Goal: Submit feedback/report problem: Submit feedback/report problem

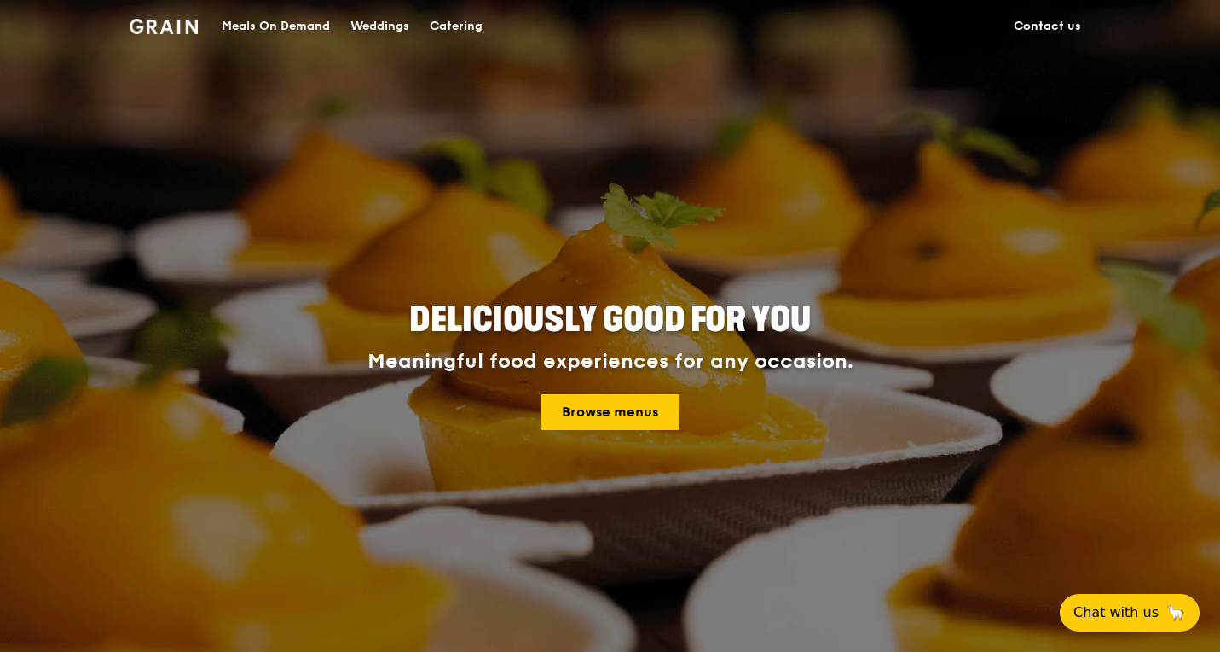
click at [1046, 27] on link "Contact us" at bounding box center [1048, 26] width 88 height 51
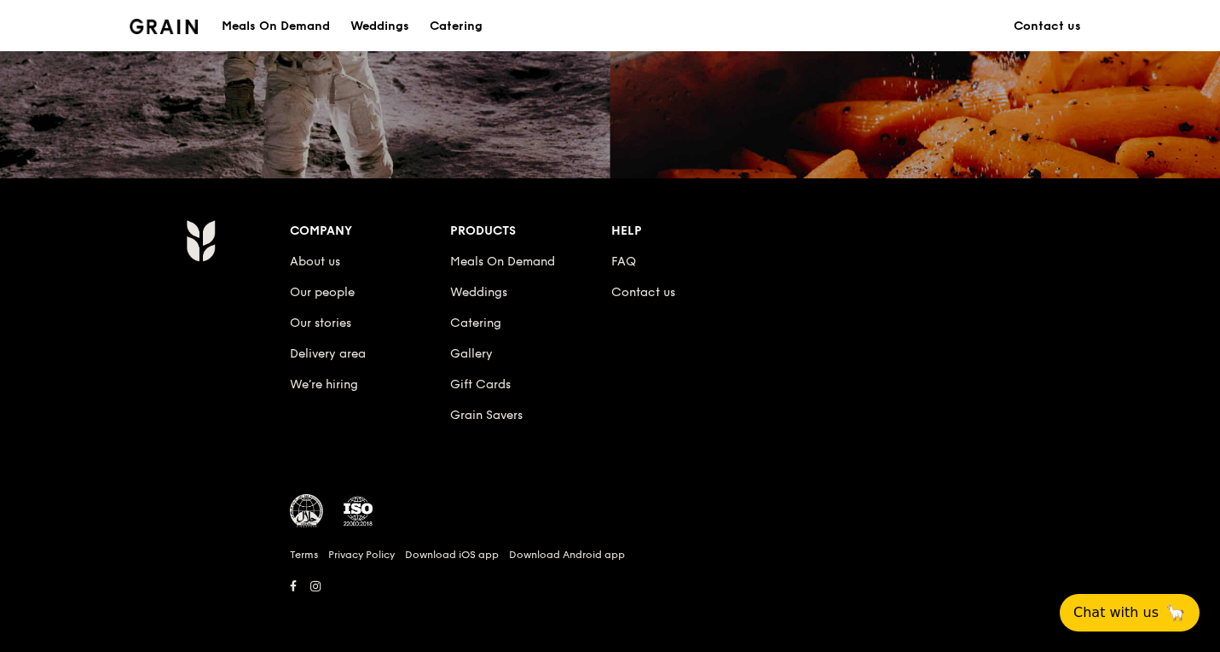
scroll to position [1594, 0]
click at [1036, 26] on link "Contact us" at bounding box center [1048, 26] width 88 height 51
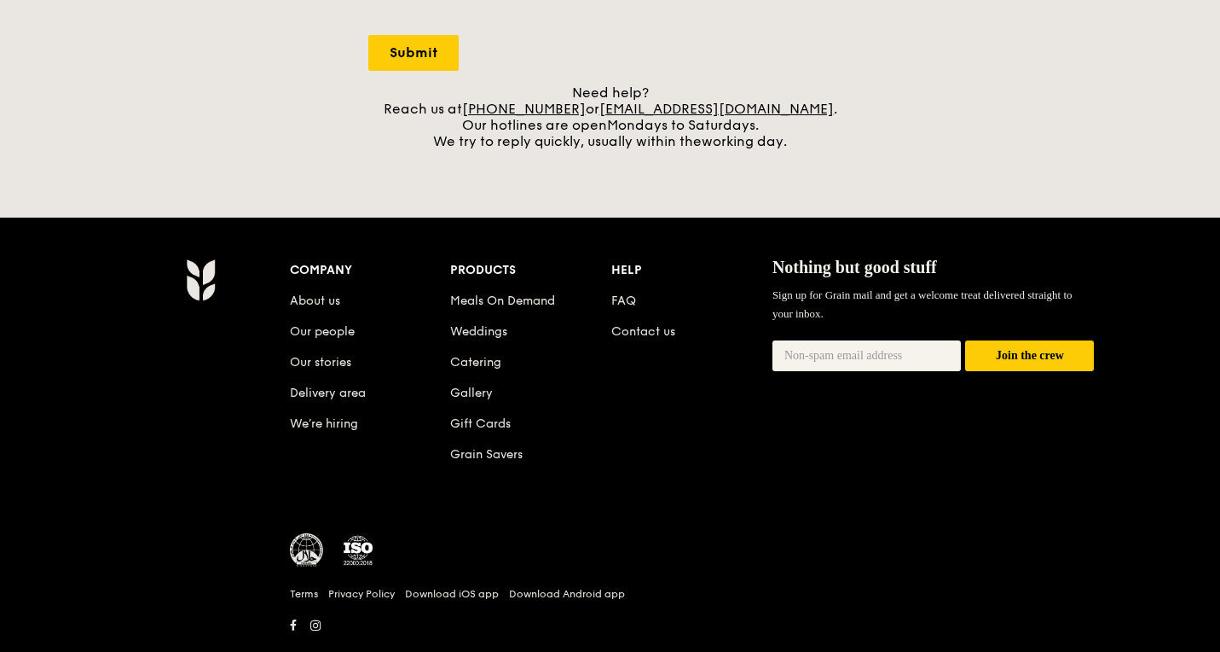
scroll to position [723, 0]
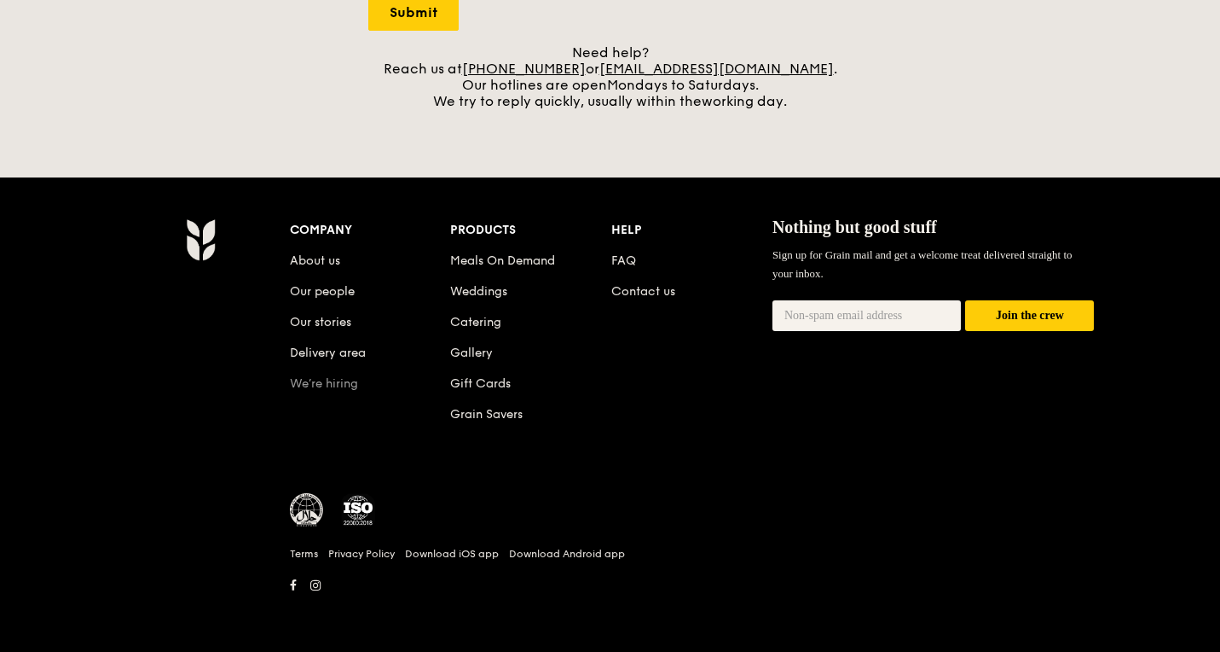
click at [321, 383] on link "We’re hiring" at bounding box center [324, 383] width 68 height 14
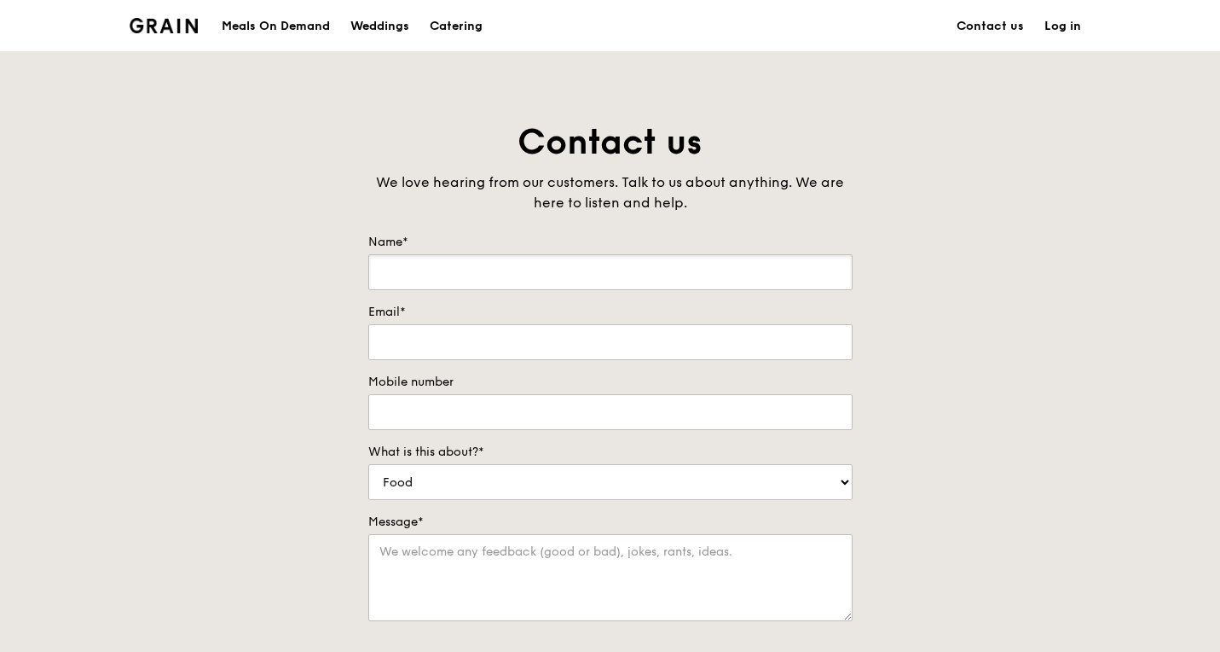
click at [586, 265] on input "Name*" at bounding box center [610, 272] width 484 height 36
type input "j"
type input "[PERSON_NAME]"
click at [431, 338] on input "Email*" at bounding box center [610, 342] width 484 height 36
type input "[EMAIL_ADDRESS][DOMAIN_NAME]"
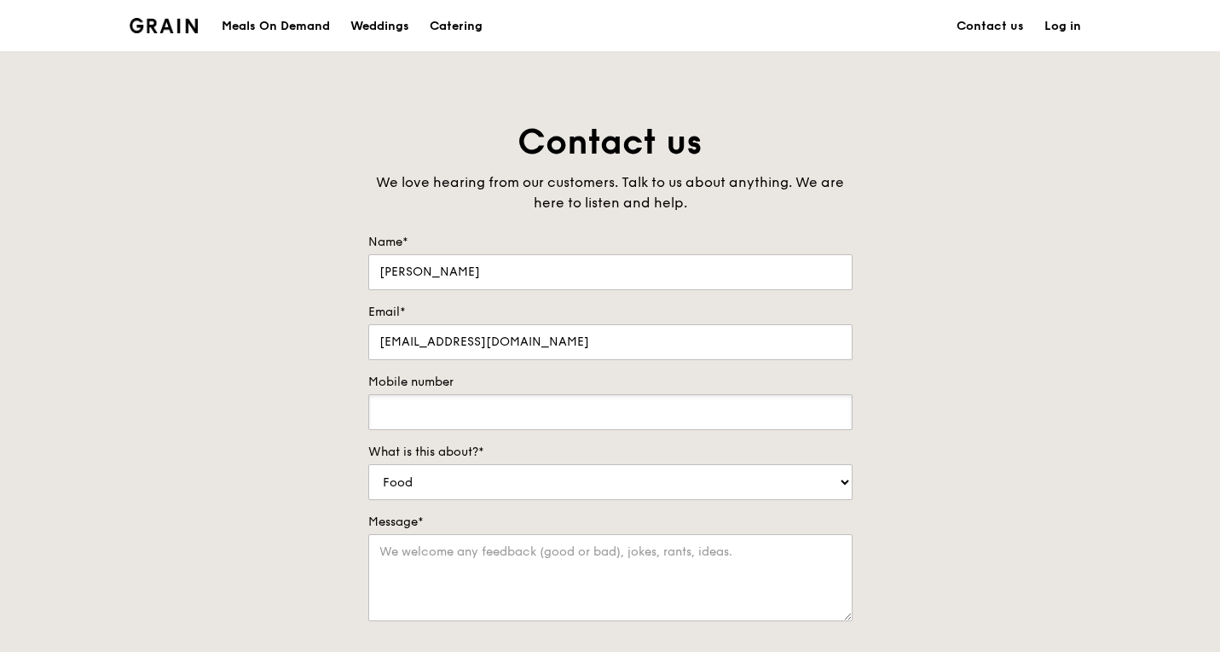
click at [545, 396] on input "Mobile number" at bounding box center [610, 412] width 484 height 36
type input "84687424"
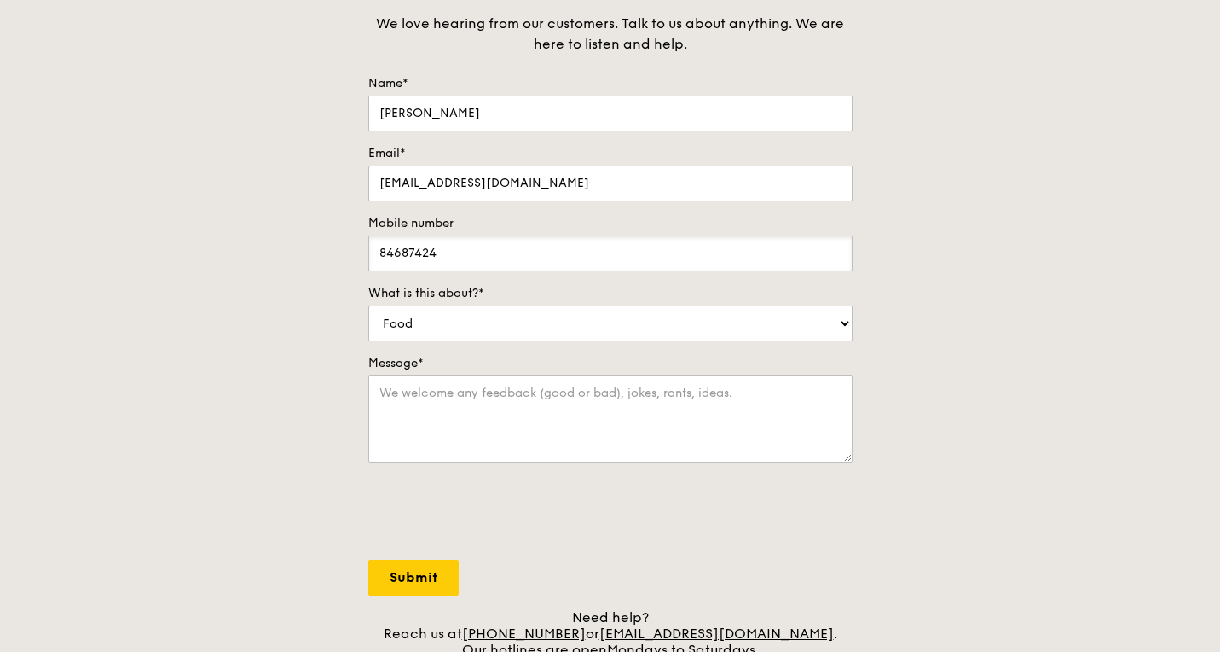
scroll to position [256, 0]
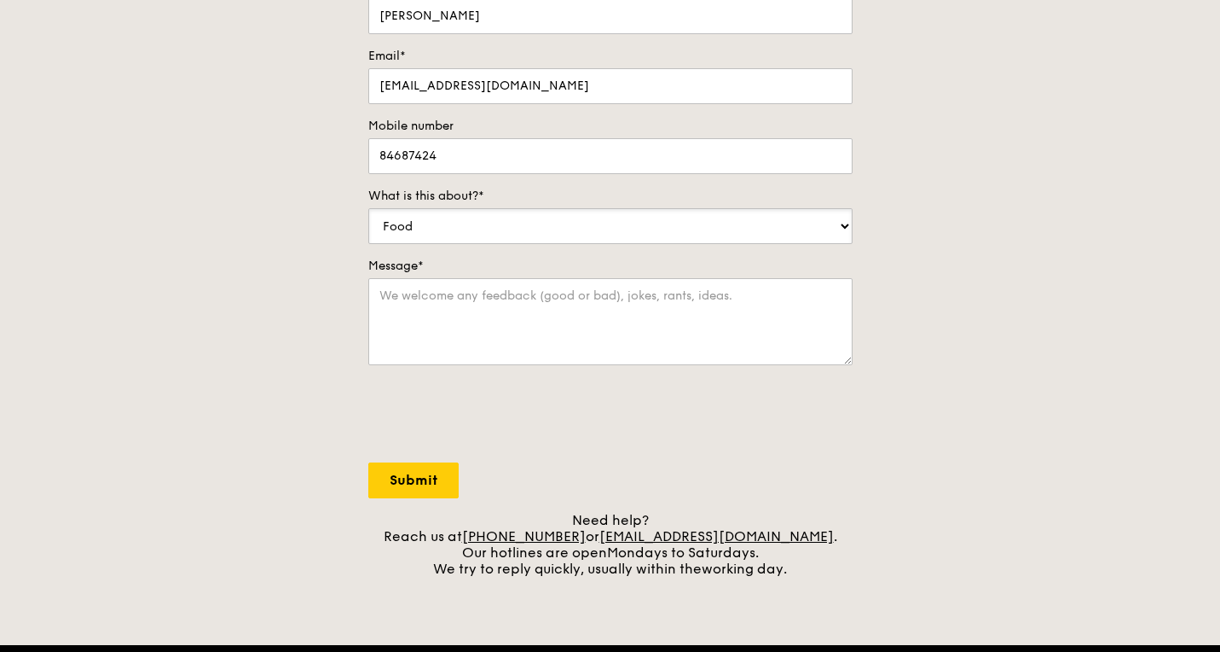
click at [569, 235] on select "Food Service Billing/Payment Catering Others" at bounding box center [610, 226] width 484 height 36
select select "Others"
click at [368, 208] on select "Food Service Billing/Payment Catering Others" at bounding box center [610, 226] width 484 height 36
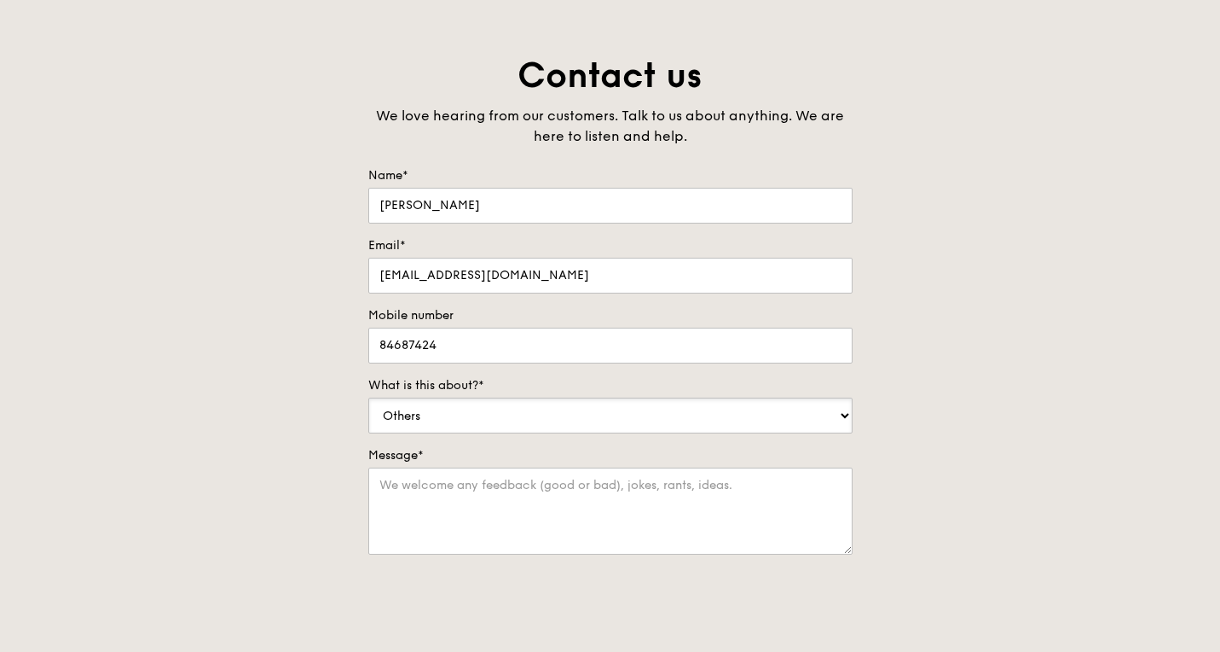
scroll to position [85, 0]
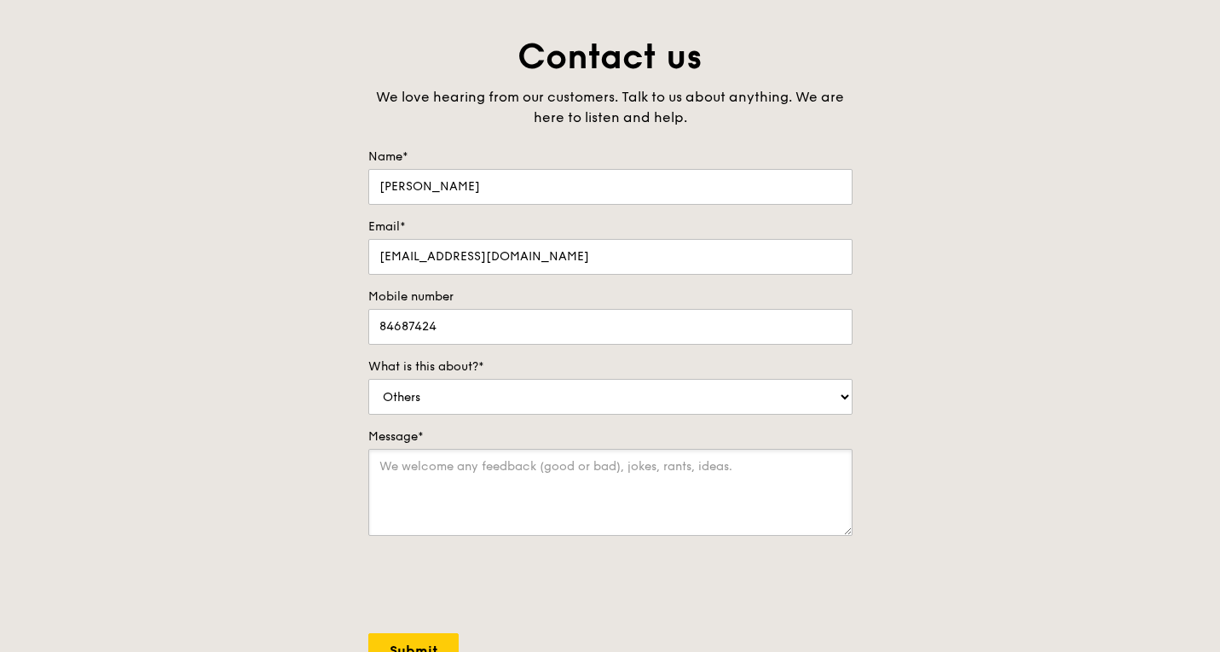
click at [443, 485] on textarea "Message*" at bounding box center [610, 492] width 484 height 87
click at [693, 472] on textarea "Message*" at bounding box center [610, 492] width 484 height 87
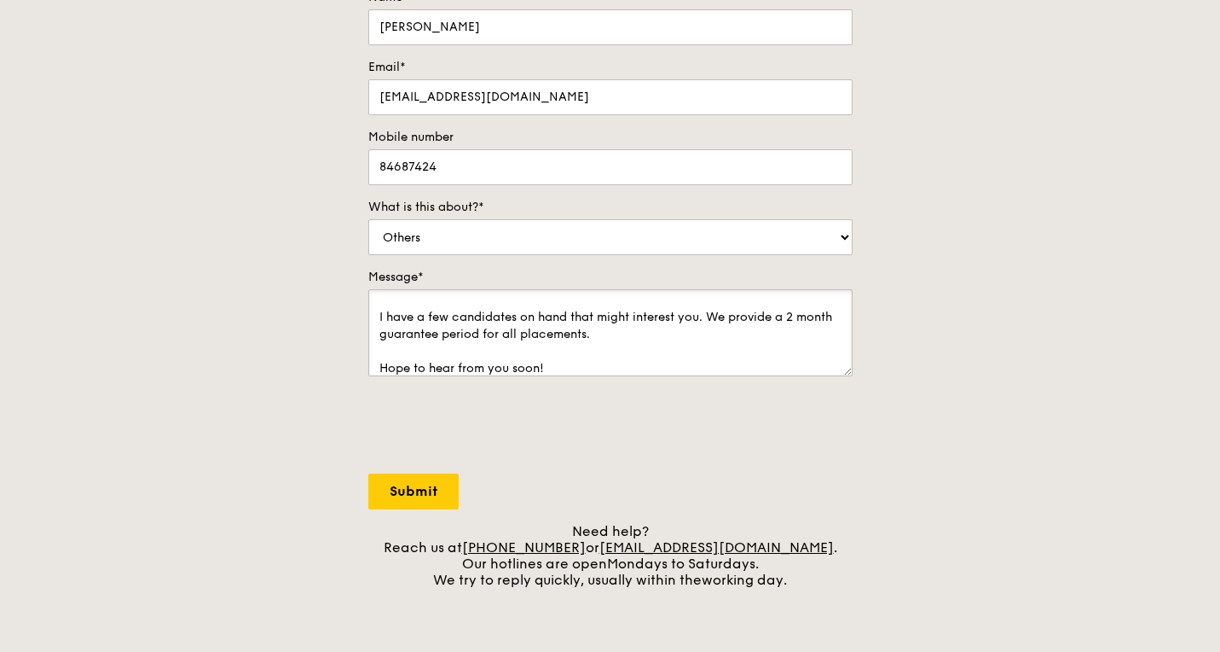
scroll to position [256, 0]
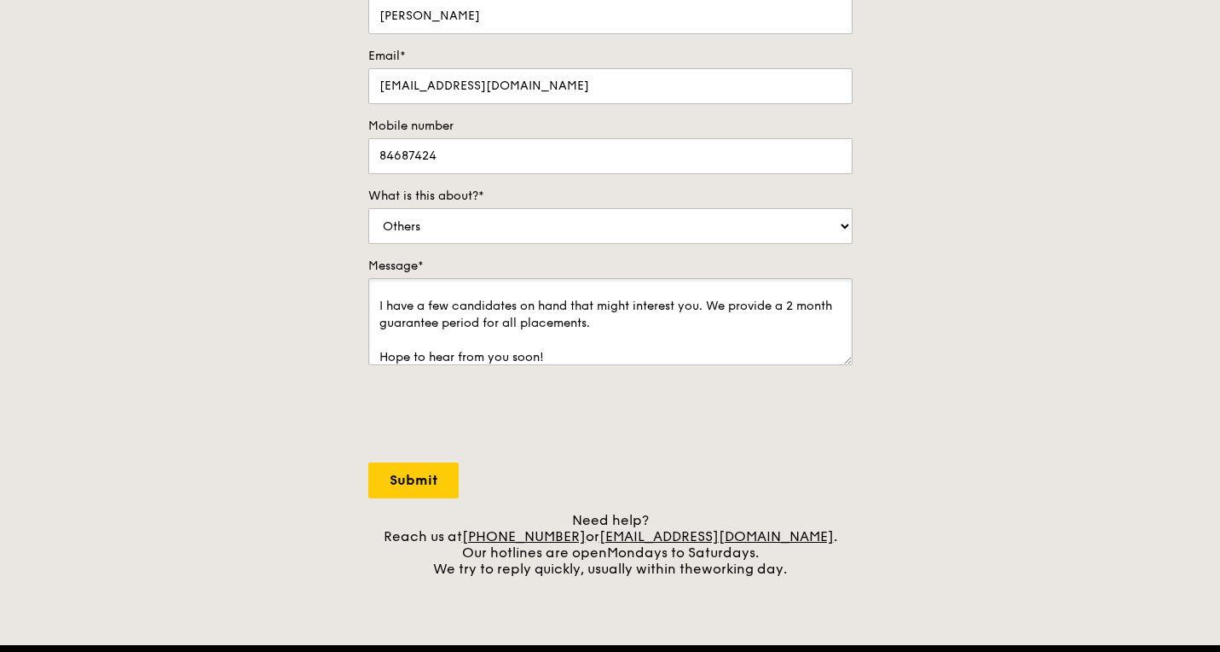
type textarea "Hi Hiring Team, this is [PERSON_NAME] from Edvision. I noticed you are currentl…"
click at [406, 467] on input "Submit" at bounding box center [413, 480] width 90 height 36
select select "Food"
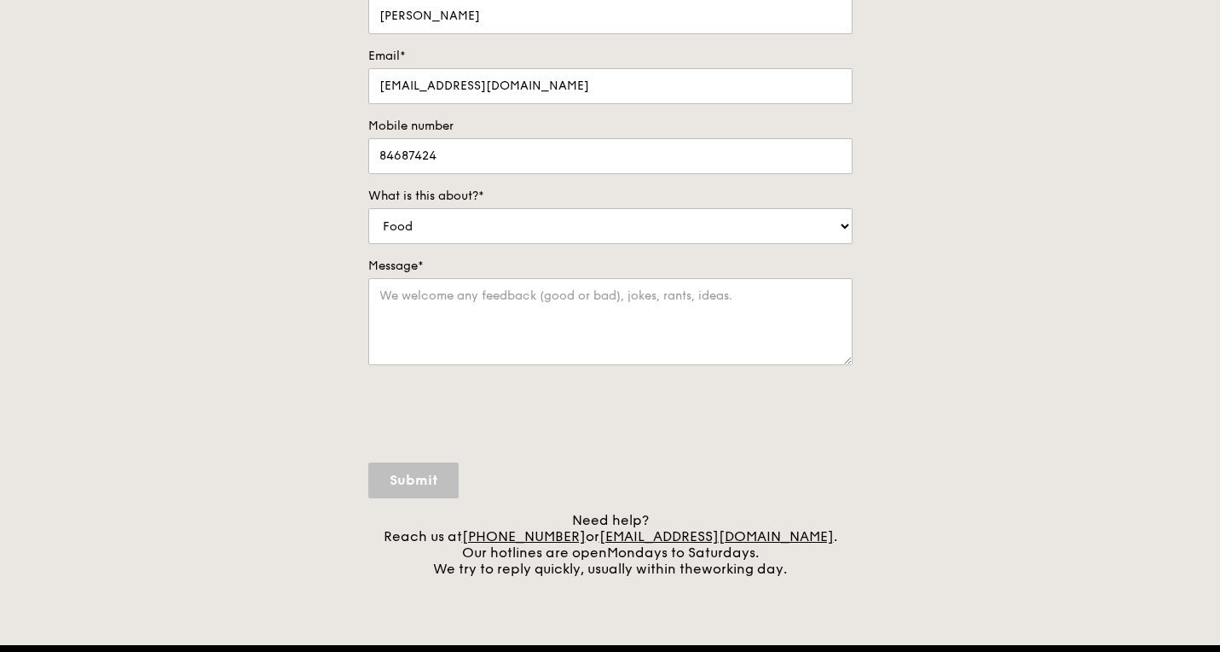
scroll to position [0, 0]
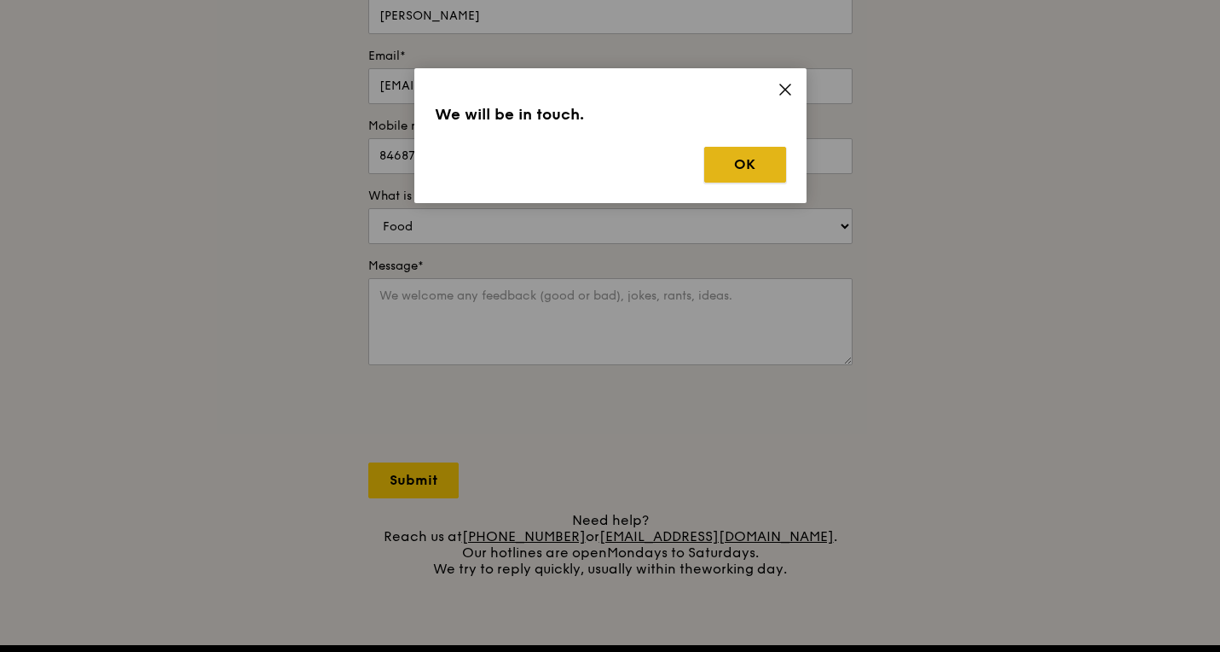
click at [714, 169] on button "OK" at bounding box center [745, 165] width 82 height 36
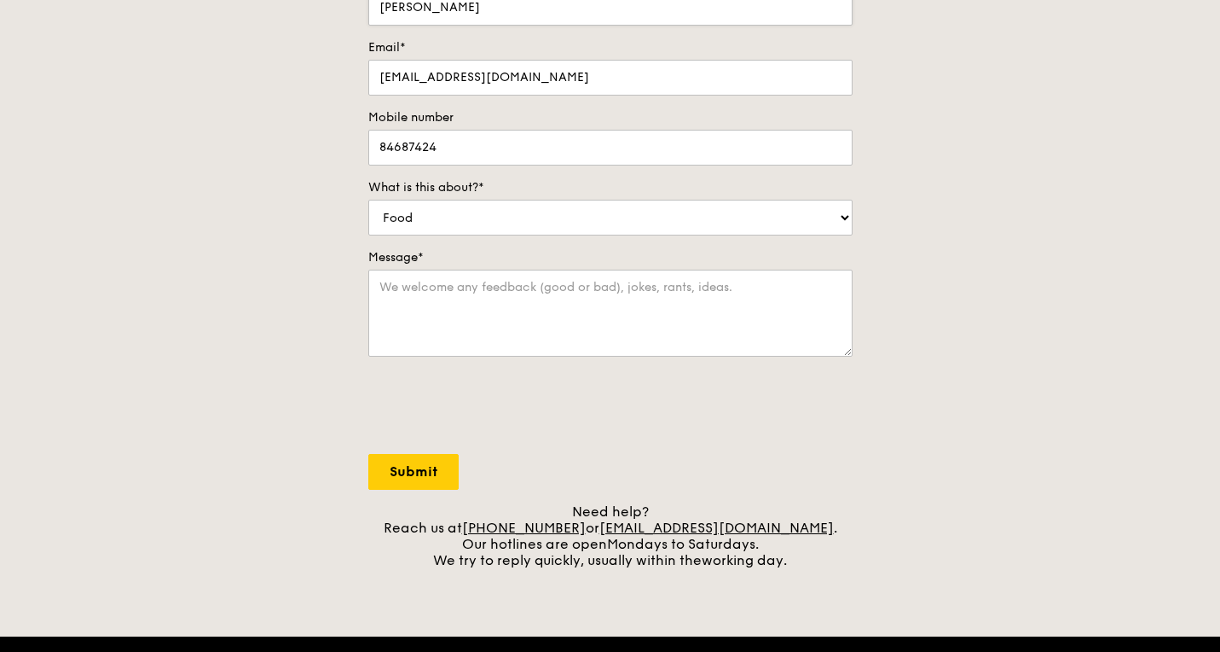
scroll to position [41, 0]
